Goal: Information Seeking & Learning: Learn about a topic

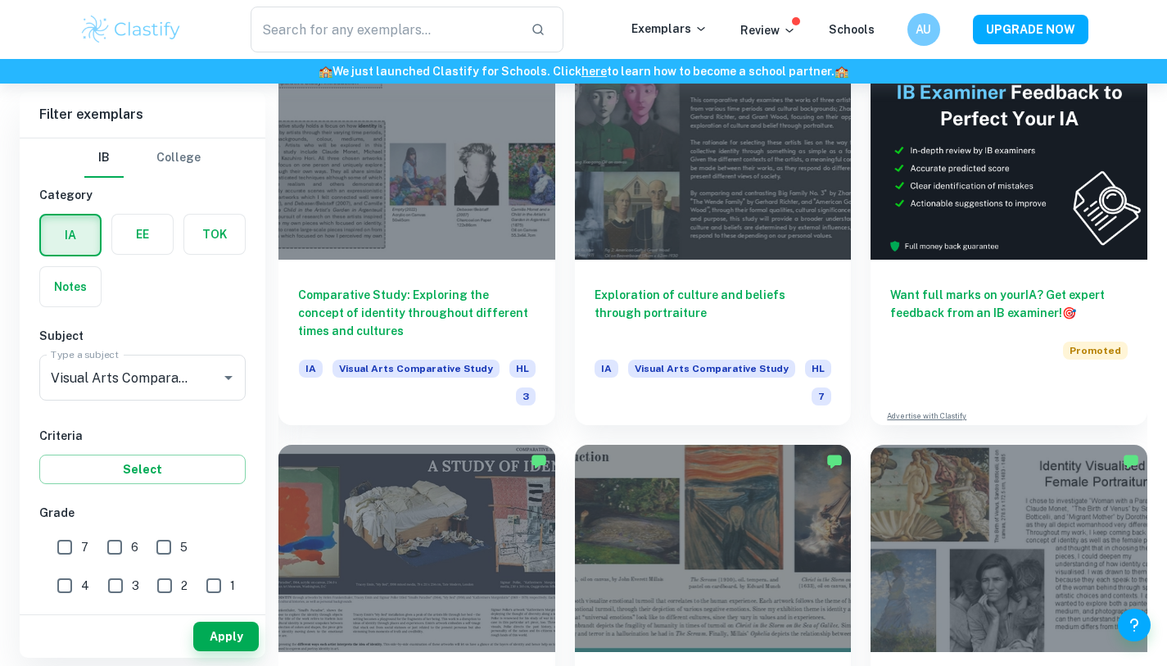
scroll to position [400, 0]
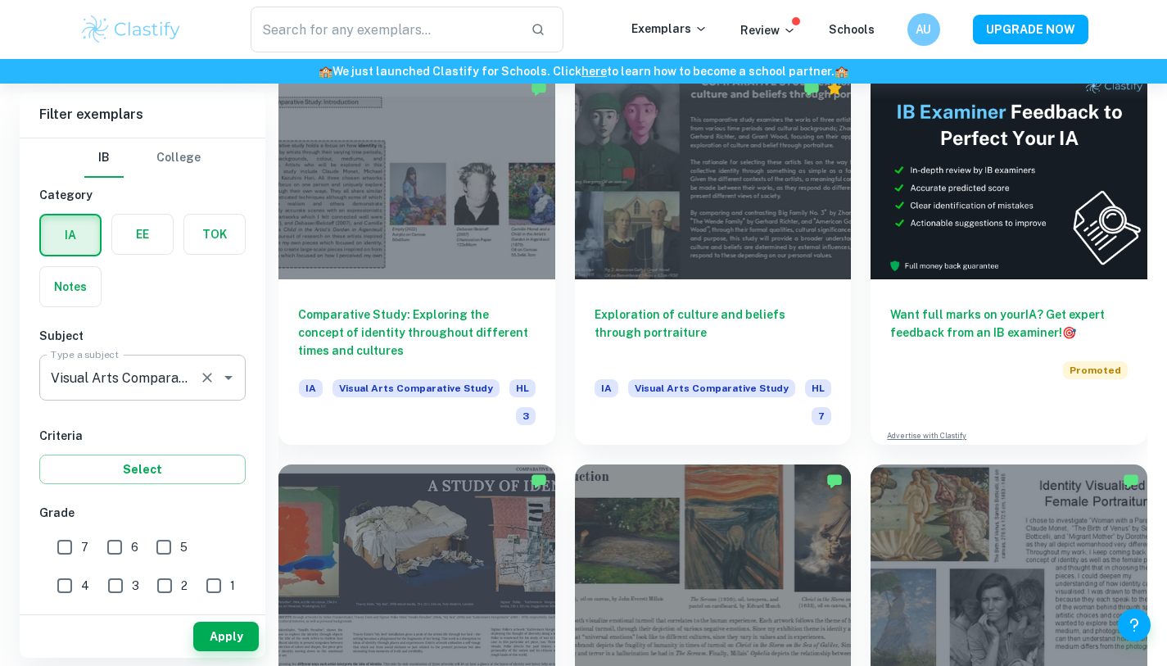
click at [165, 369] on input "Visual Arts Comparative Study" at bounding box center [120, 377] width 146 height 31
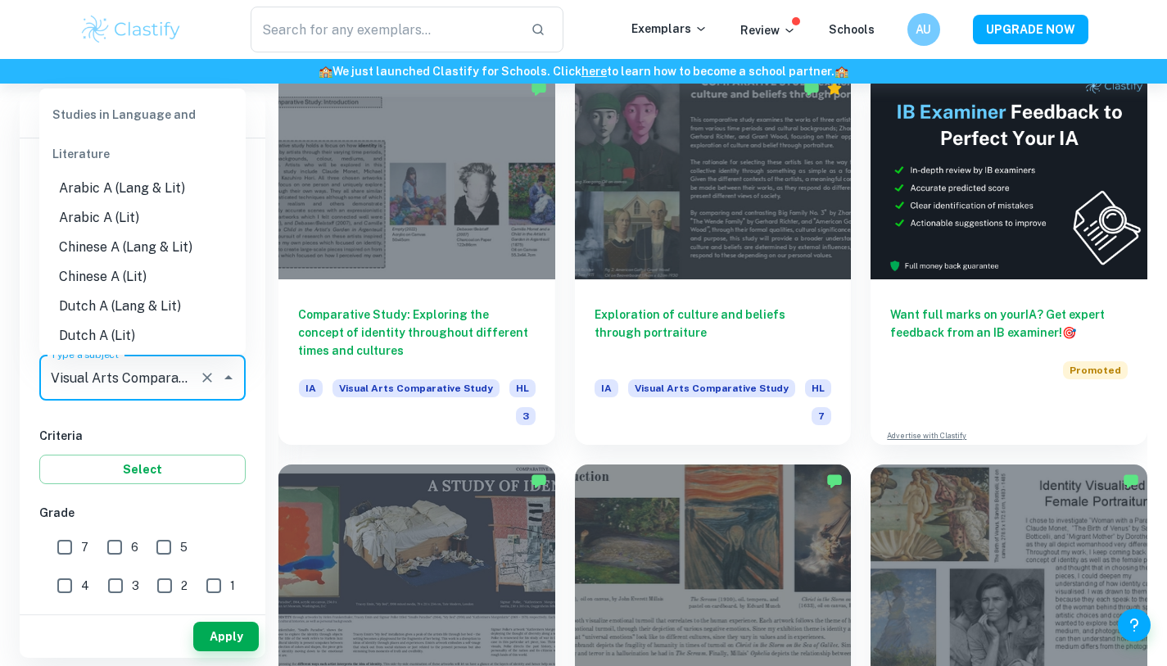
scroll to position [2394, 0]
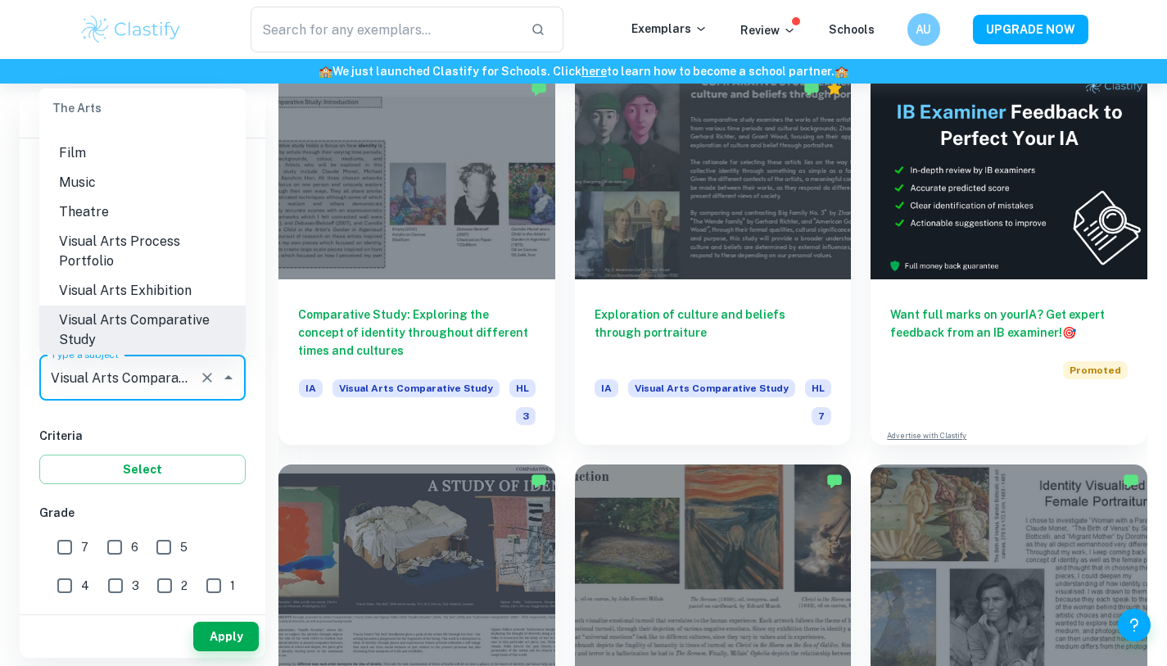
click at [161, 421] on div "IB College Category IA EE TOK Notes Subject Type a subject Visual Arts Comparat…" at bounding box center [143, 611] width 246 height 947
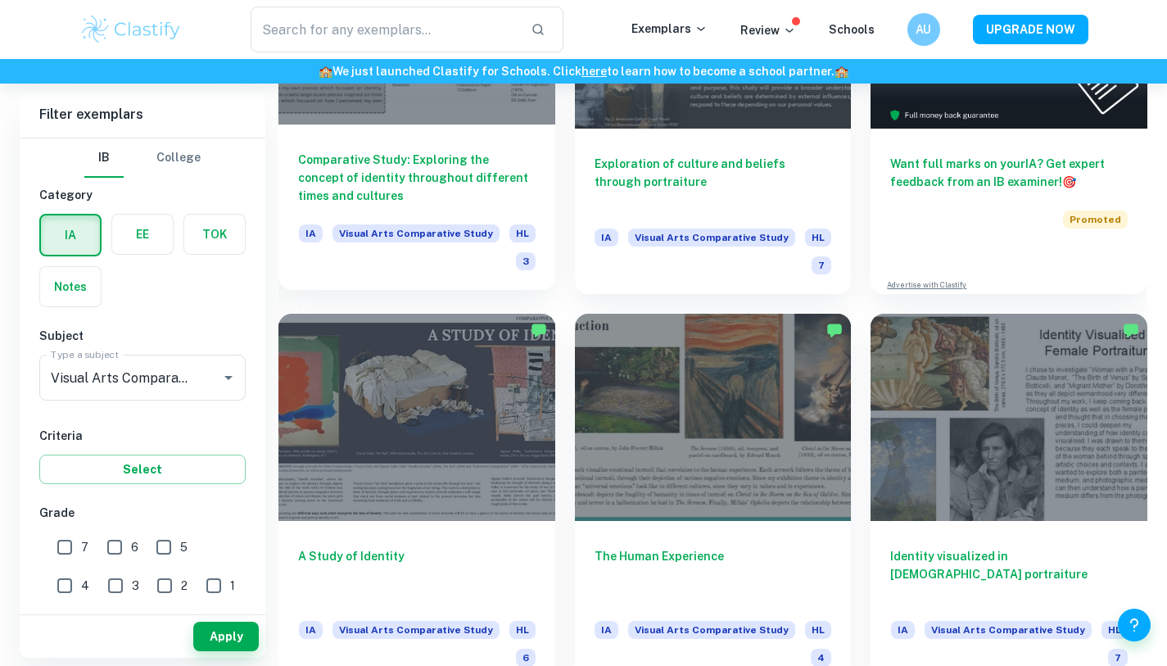
scroll to position [671, 0]
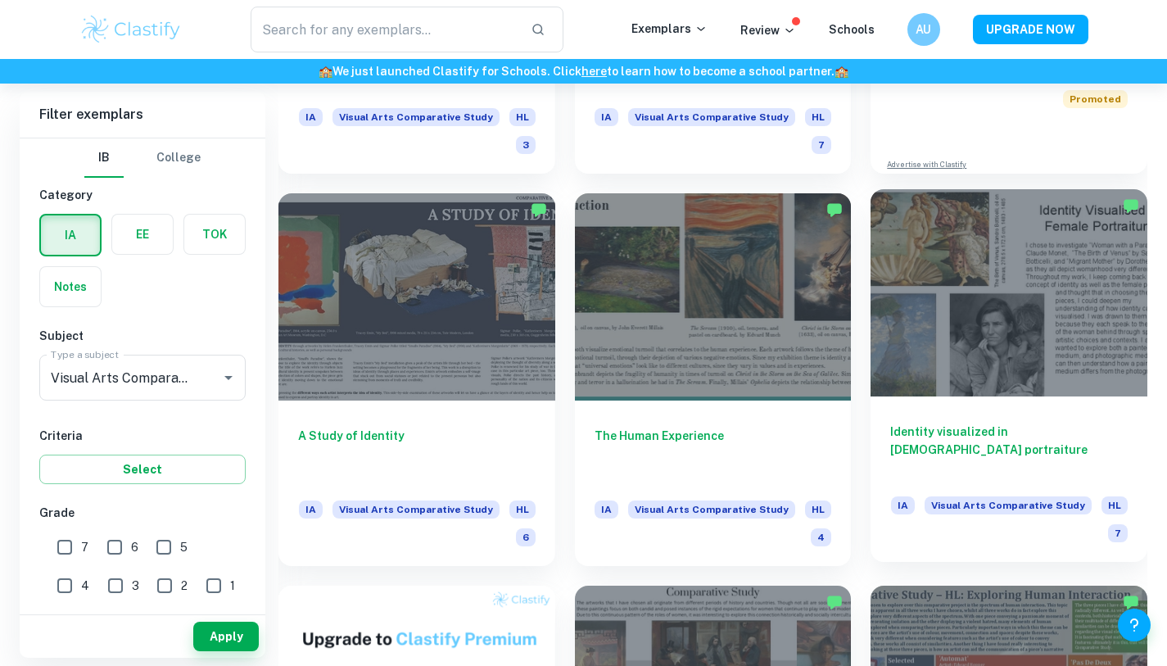
click at [972, 328] on div at bounding box center [1008, 292] width 277 height 207
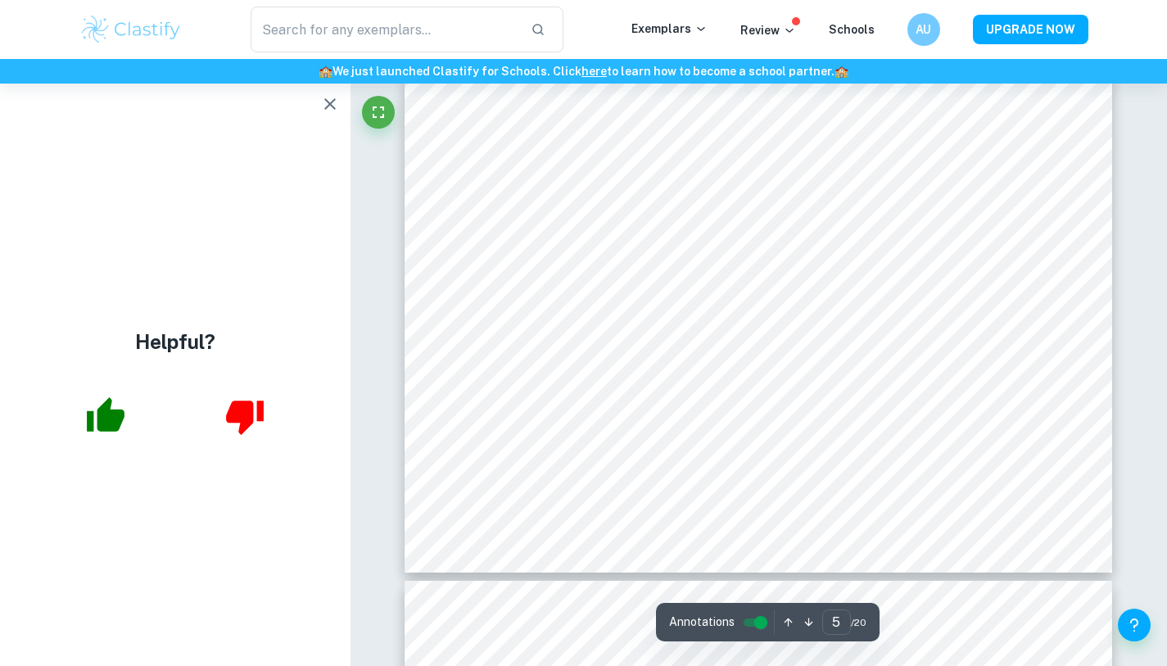
scroll to position [2249, 0]
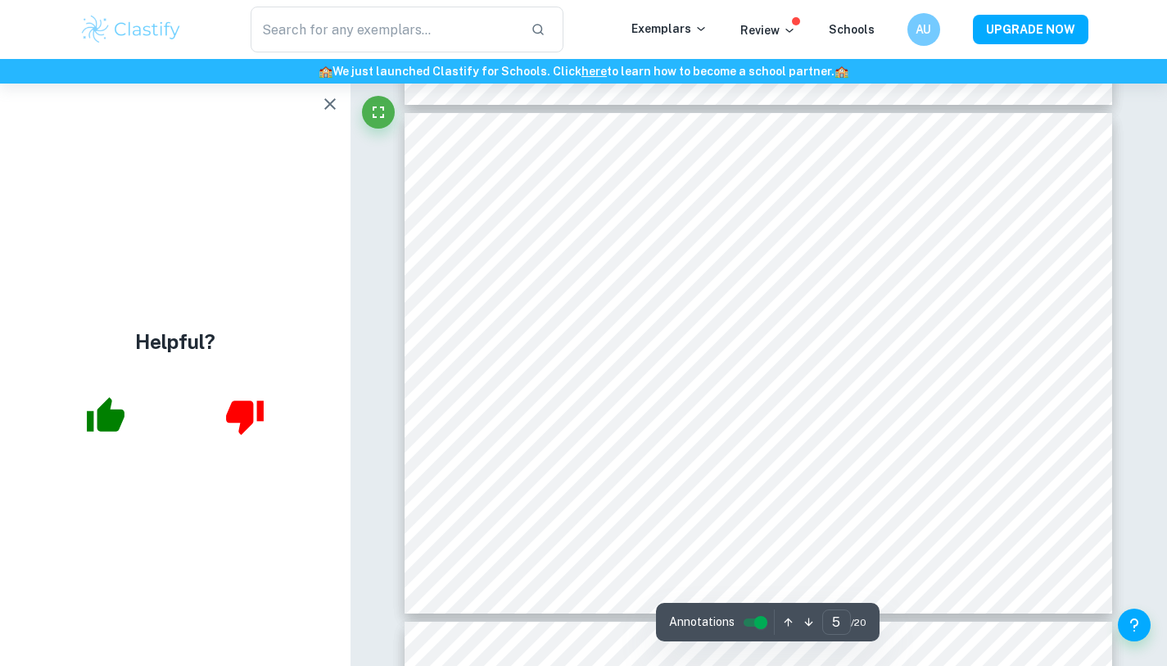
click at [331, 105] on icon "button" at bounding box center [329, 103] width 11 height 11
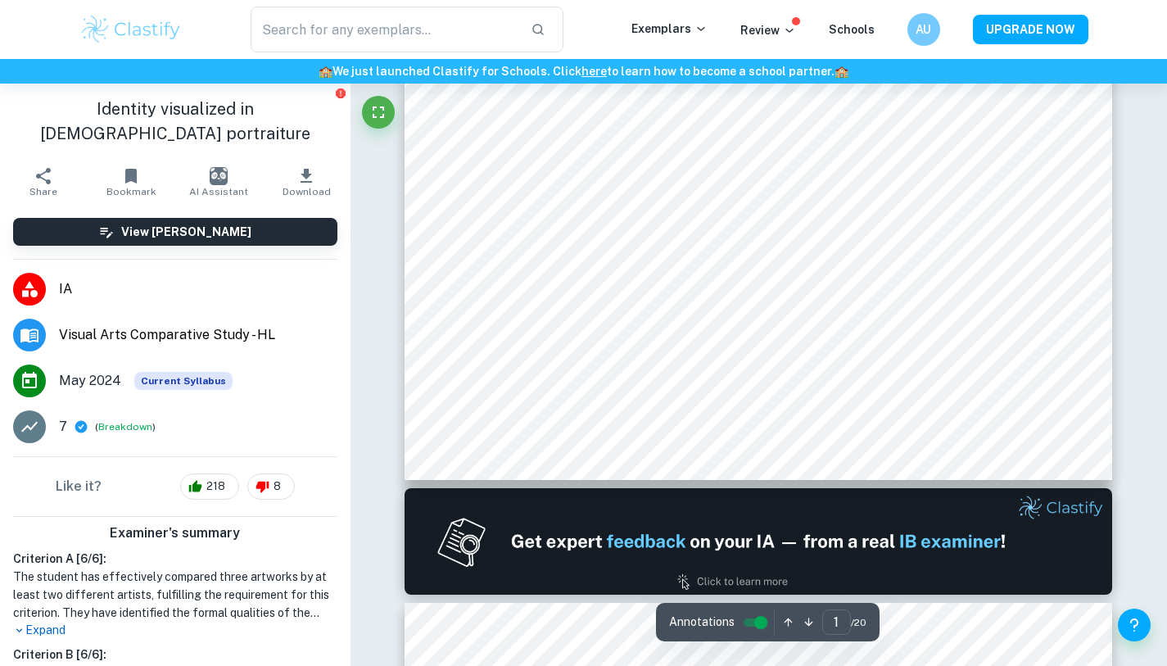
scroll to position [0, 0]
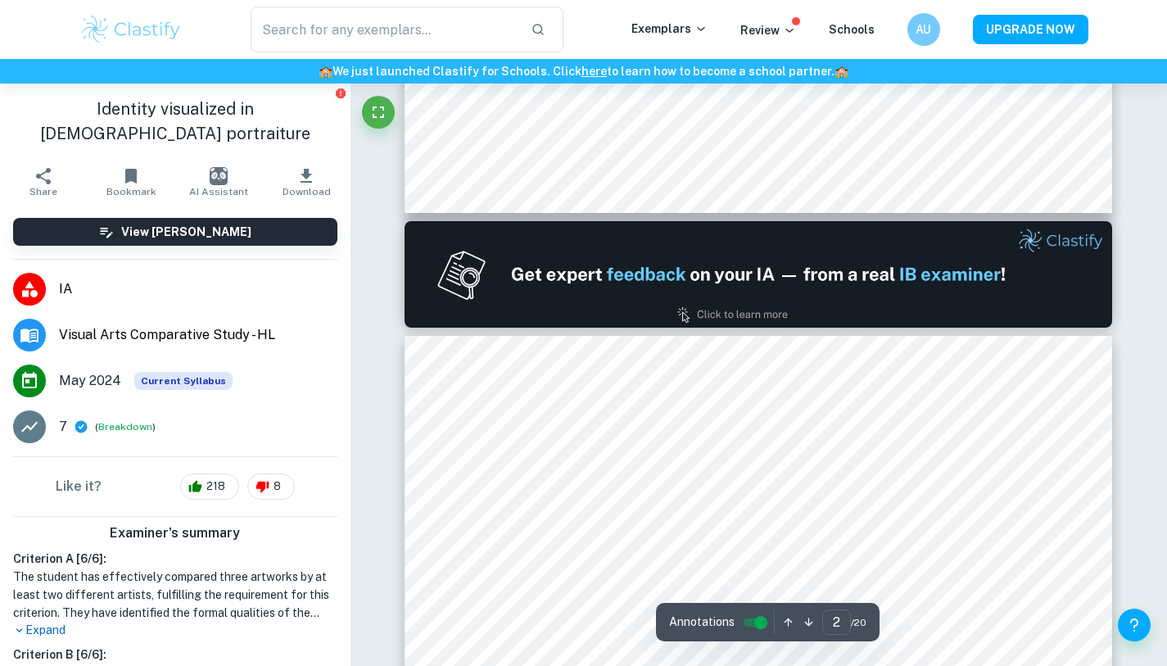
type input "1"
